Goal: Communication & Community: Ask a question

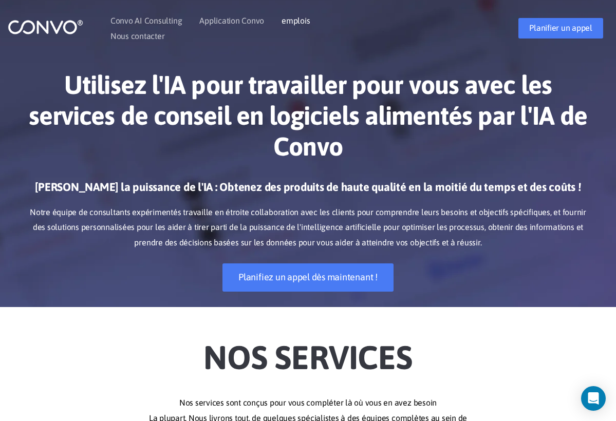
click at [291, 22] on link "emplois" at bounding box center [296, 20] width 28 height 8
click at [578, 28] on link "Planifier un appel" at bounding box center [560, 28] width 85 height 21
click at [152, 36] on link "Nous contacter" at bounding box center [137, 36] width 54 height 8
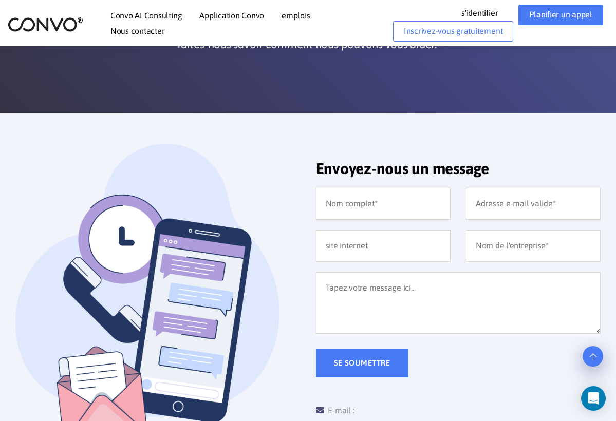
scroll to position [164, 0]
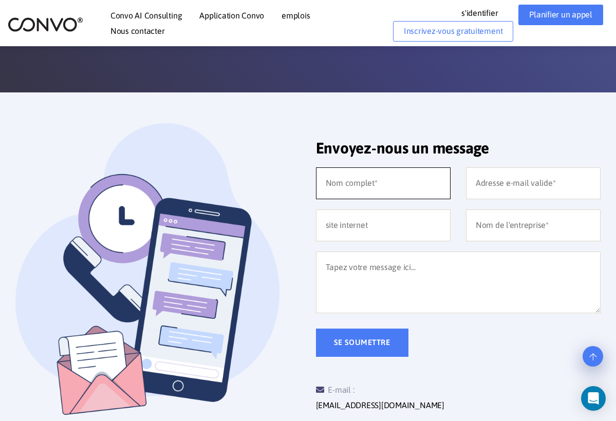
click at [362, 184] on input "text" at bounding box center [383, 183] width 135 height 32
type input "langlet"
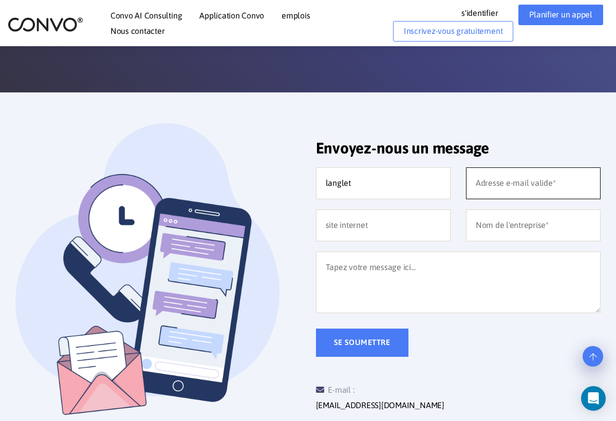
click at [492, 182] on input "email" at bounding box center [533, 183] width 135 height 32
type input "leilaasmaa315@gmail.com"
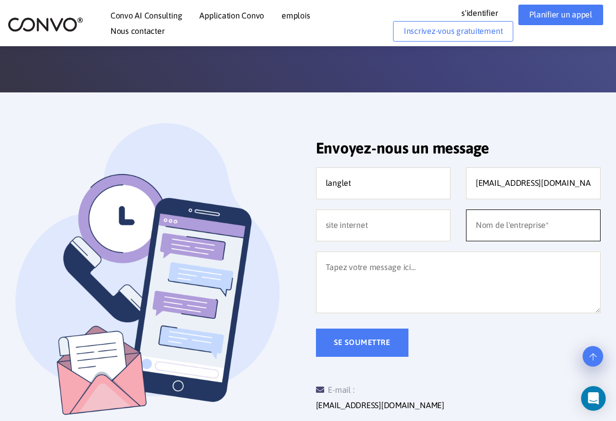
click at [501, 230] on input "text" at bounding box center [533, 226] width 135 height 32
type input "CONVO"
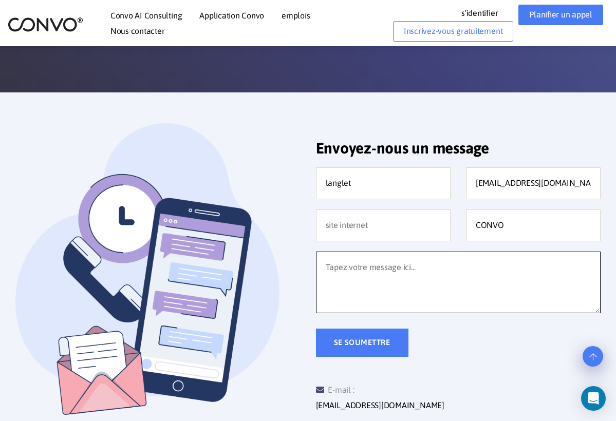
click at [427, 263] on textarea at bounding box center [458, 283] width 285 height 62
type textarea "J"
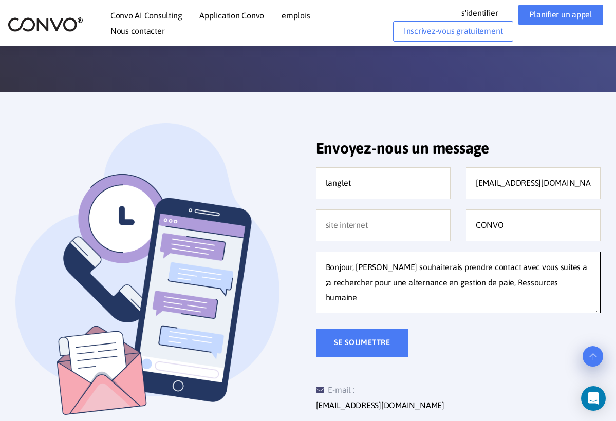
click at [534, 268] on textarea "Bonjour, Je souhaiterais prendre contact avec vous suites a ;a rechercher pour …" at bounding box center [458, 283] width 285 height 62
click at [550, 288] on textarea "Bonjour, Je souhaiterais prendre contact avec vous suites a ma rechercher pour …" at bounding box center [458, 283] width 285 height 62
click at [381, 296] on textarea "Bonjour, Je souhaiterais prendre contact avec vous suites a ma rechercher pour …" at bounding box center [458, 283] width 285 height 62
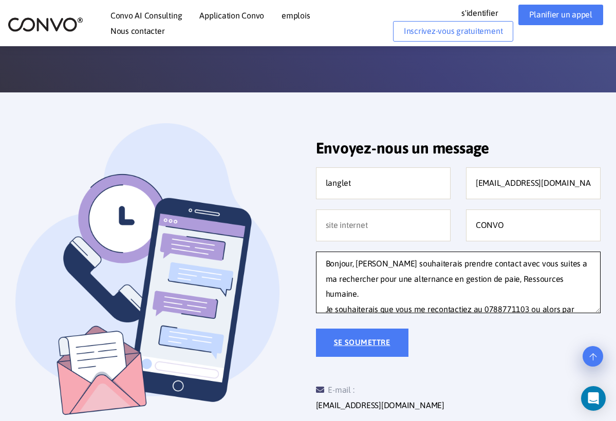
type textarea "Bonjour, Je souhaiterais prendre contact avec vous suites a ma rechercher pour …"
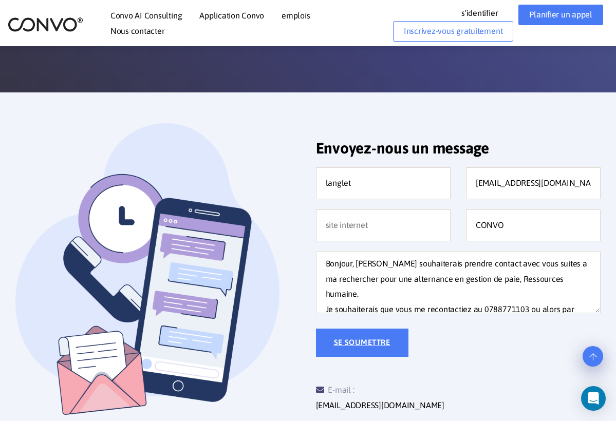
click at [367, 345] on input "Submit" at bounding box center [362, 343] width 92 height 28
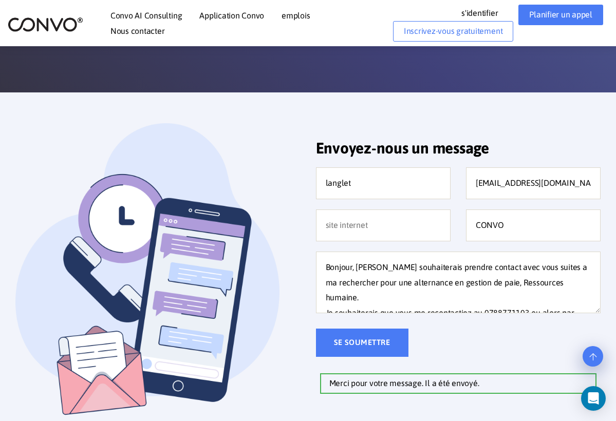
click at [295, 13] on link "emplois" at bounding box center [296, 15] width 28 height 8
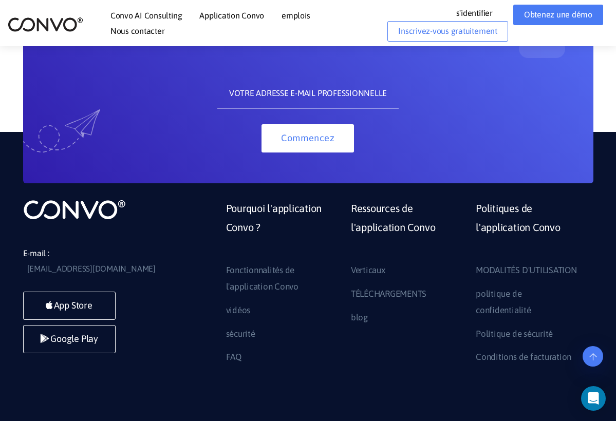
scroll to position [1233, 0]
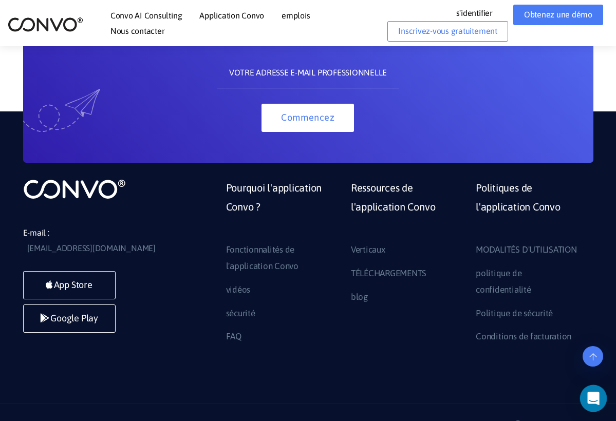
click at [594, 398] on icon "Messenger d'interphone ouvert" at bounding box center [593, 398] width 12 height 13
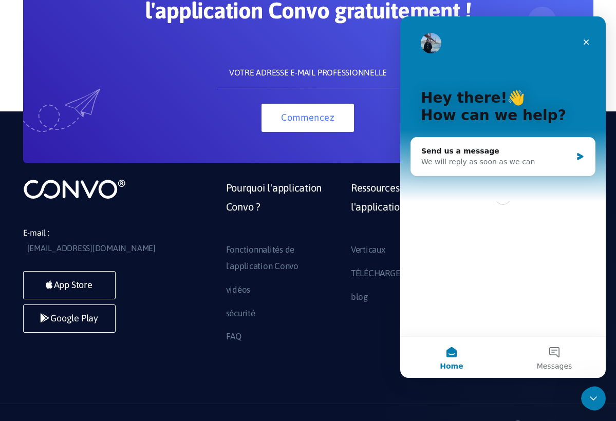
scroll to position [0, 0]
click at [556, 358] on button "Messages" at bounding box center [554, 357] width 103 height 41
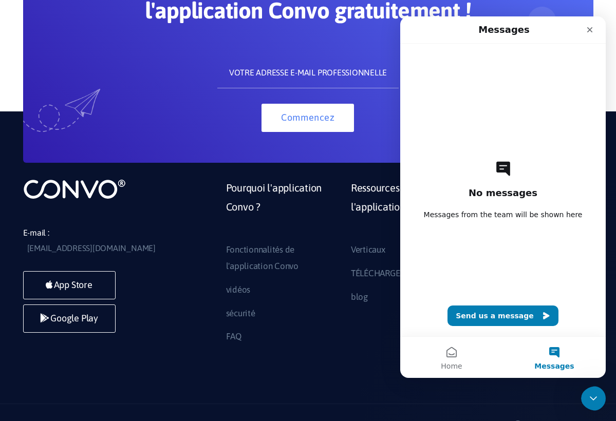
click at [518, 316] on button "Send us a message" at bounding box center [503, 316] width 111 height 21
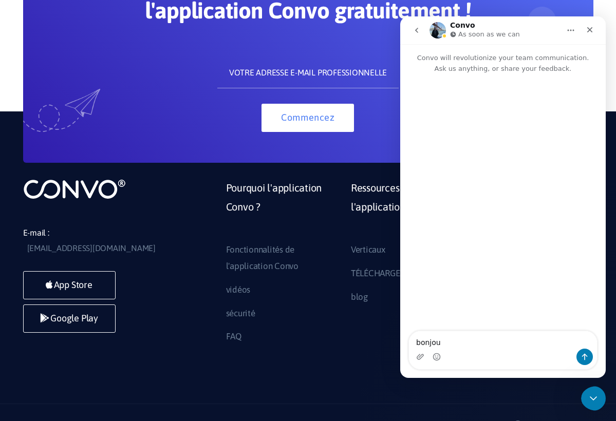
type textarea "bonjour"
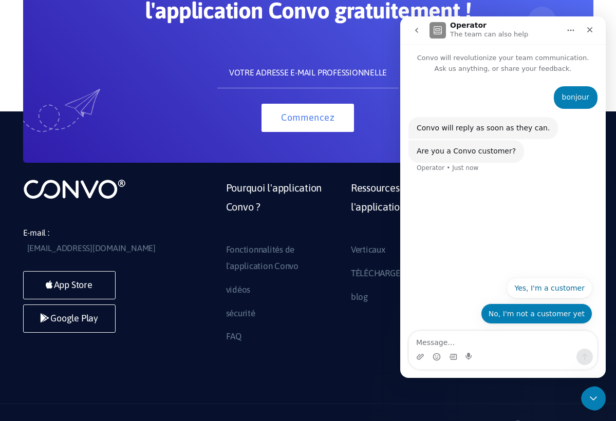
click at [531, 316] on button "No, I'm not a customer yet" at bounding box center [536, 314] width 111 height 21
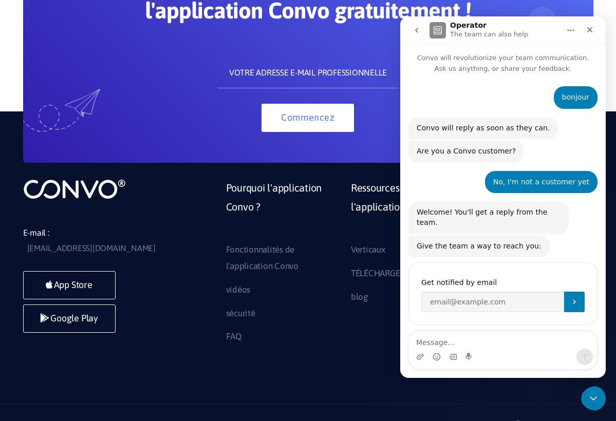
click at [568, 30] on icon "Home" at bounding box center [571, 31] width 7 height 2
click at [488, 295] on input "Enter your email" at bounding box center [492, 302] width 143 height 21
click at [455, 292] on input "leilaas;aa315@gmail.com" at bounding box center [492, 302] width 143 height 21
click at [545, 292] on input "leilaasmaa315@gmail.com" at bounding box center [492, 302] width 143 height 21
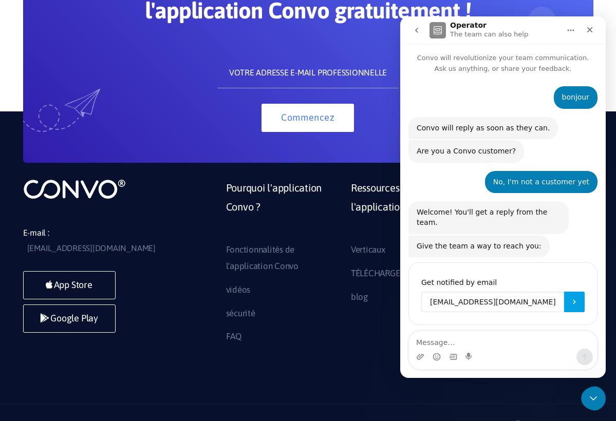
type input "leilaasmaa315@gmail.com"
click at [578, 298] on icon "Submit" at bounding box center [574, 302] width 8 height 8
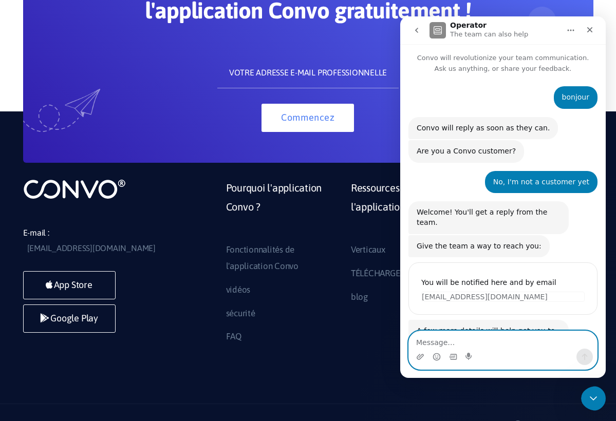
click at [491, 342] on textarea "Message…" at bounding box center [503, 339] width 188 height 17
type textarea "speak French please"
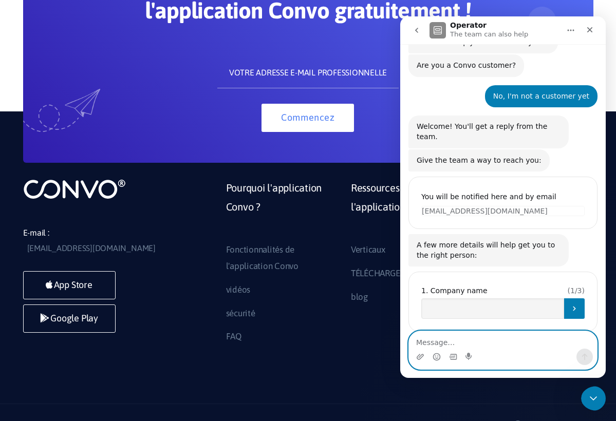
scroll to position [122, 0]
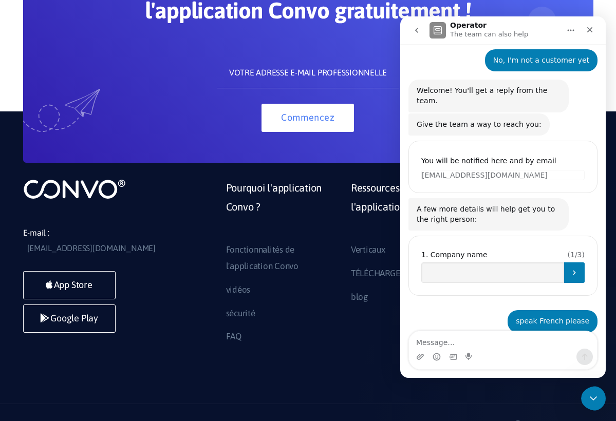
click at [363, 58] on input "text" at bounding box center [307, 73] width 181 height 31
drag, startPoint x: 537, startPoint y: 29, endPoint x: 537, endPoint y: 55, distance: 25.7
click at [537, 55] on div "Operator The team can also help Convo will revolutionize your team communicatio…" at bounding box center [503, 197] width 206 height 362
click at [535, 34] on div "Operator The team can also help" at bounding box center [495, 31] width 131 height 18
click at [498, 263] on input "Company name" at bounding box center [492, 273] width 143 height 21
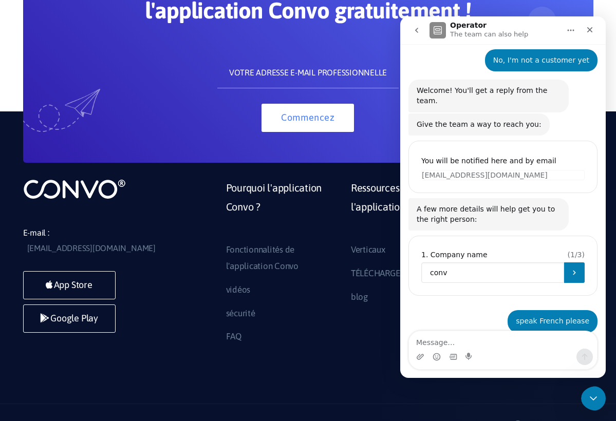
type input "convo"
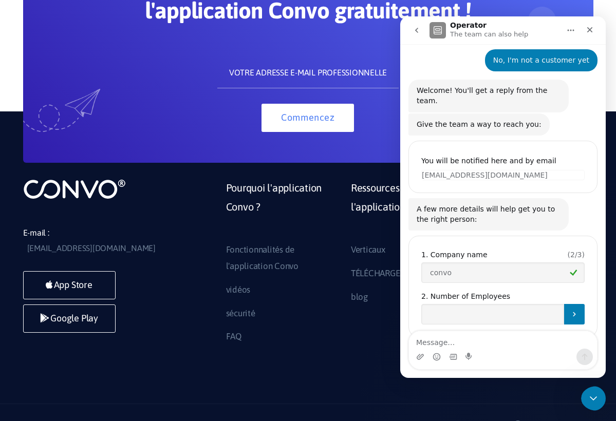
scroll to position [163, 0]
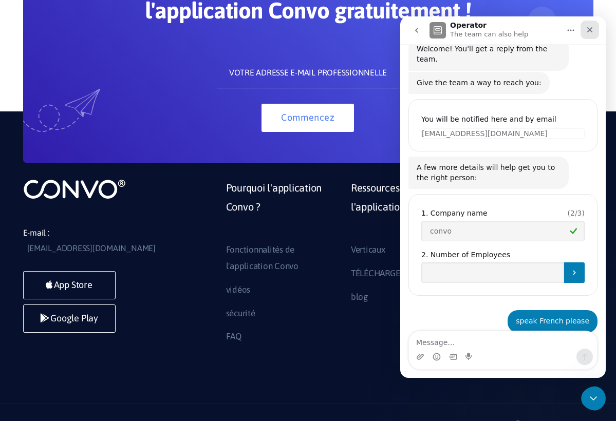
click at [587, 31] on icon "Close" at bounding box center [590, 30] width 8 height 8
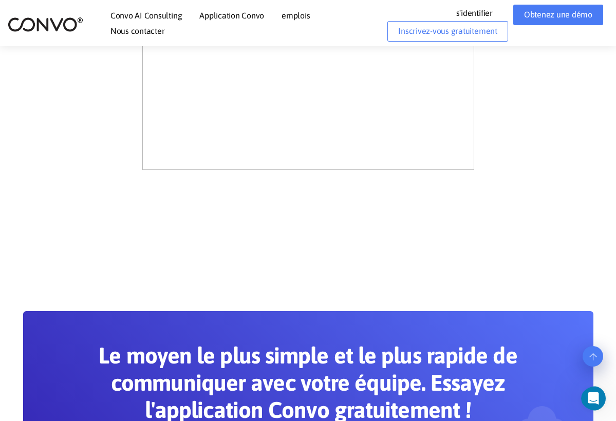
scroll to position [825, 0]
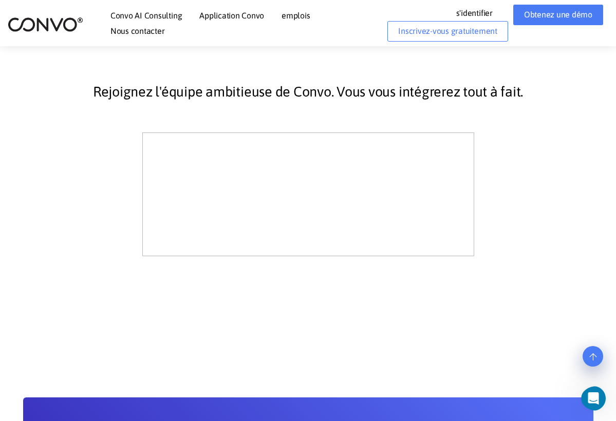
scroll to position [0, 0]
click at [542, 203] on div "Rejoignez l'équipe ambitieuse de Convo. Vous vous intégrerez tout à fait." at bounding box center [308, 158] width 570 height 198
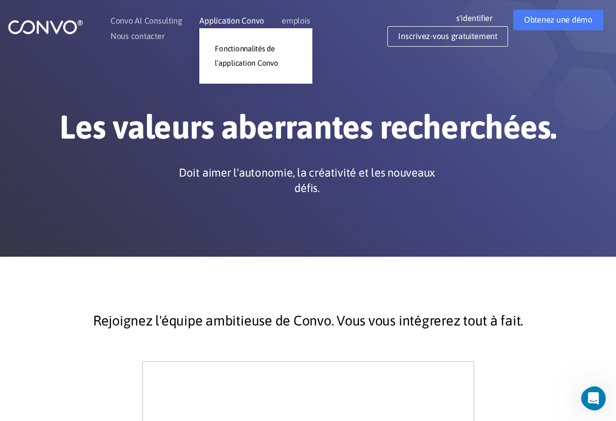
click at [242, 24] on link "Application Convo" at bounding box center [231, 20] width 65 height 8
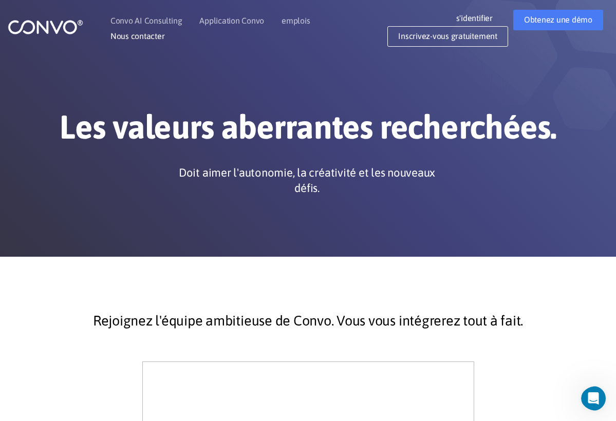
click at [154, 38] on link "Nous contacter" at bounding box center [137, 36] width 54 height 8
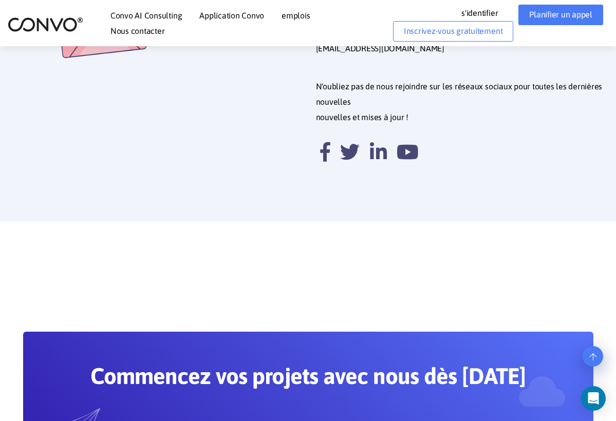
scroll to position [501, 0]
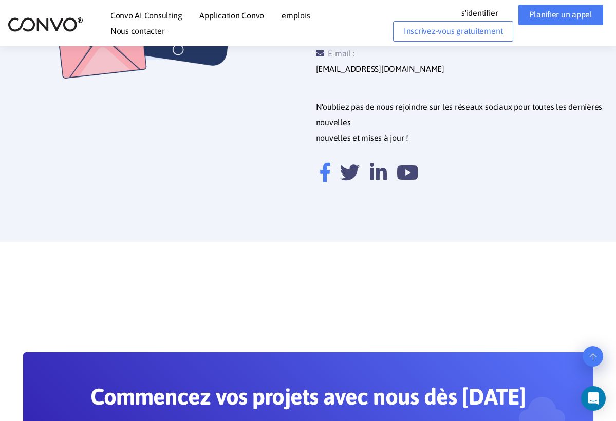
click at [327, 163] on icon at bounding box center [325, 173] width 10 height 20
